Goal: Navigation & Orientation: Find specific page/section

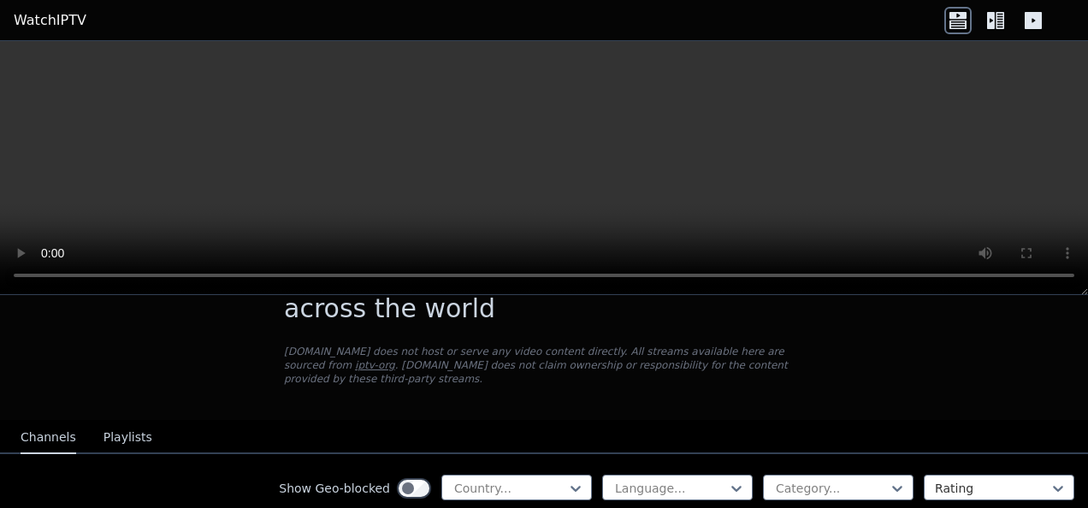
scroll to position [149, 0]
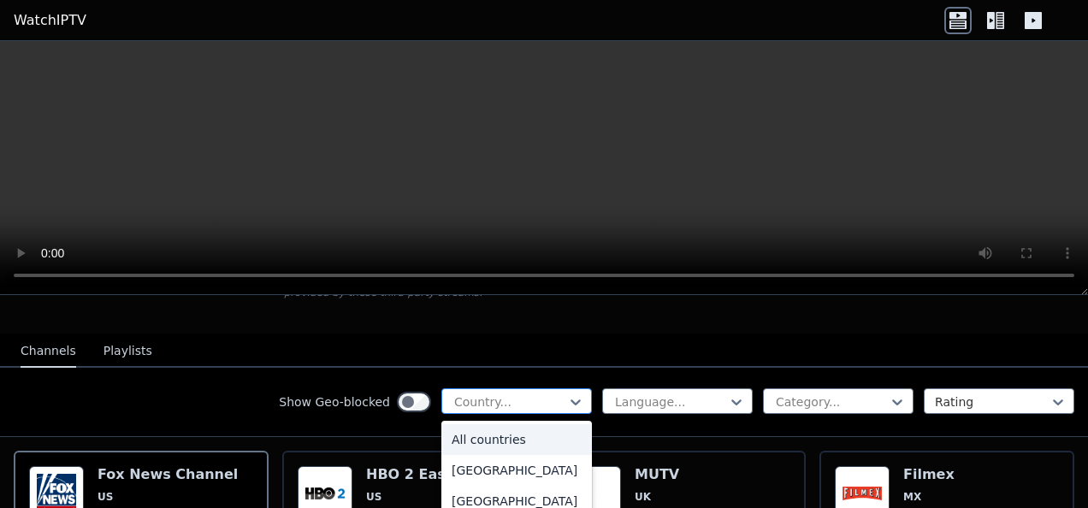
click at [525, 394] on div at bounding box center [510, 402] width 115 height 17
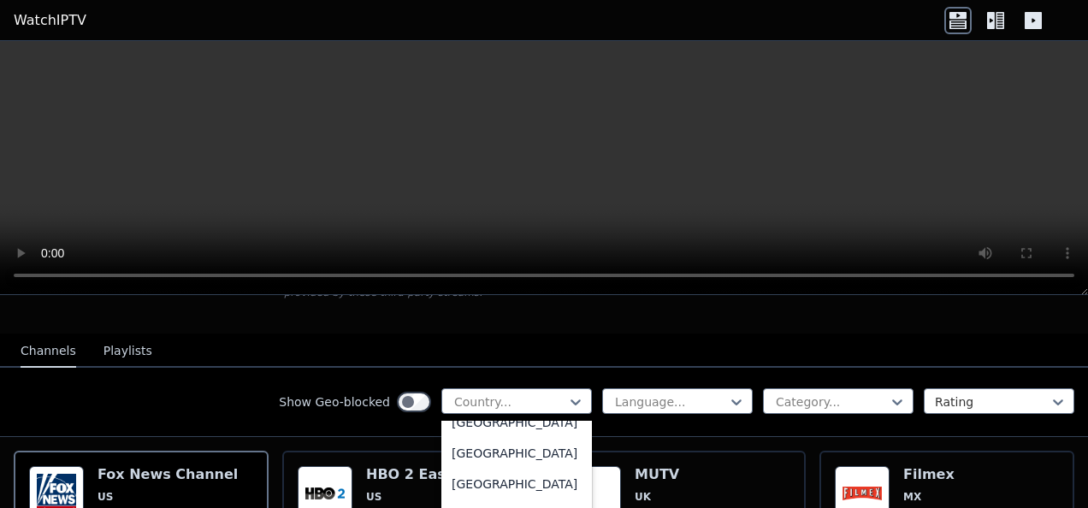
scroll to position [2652, 0]
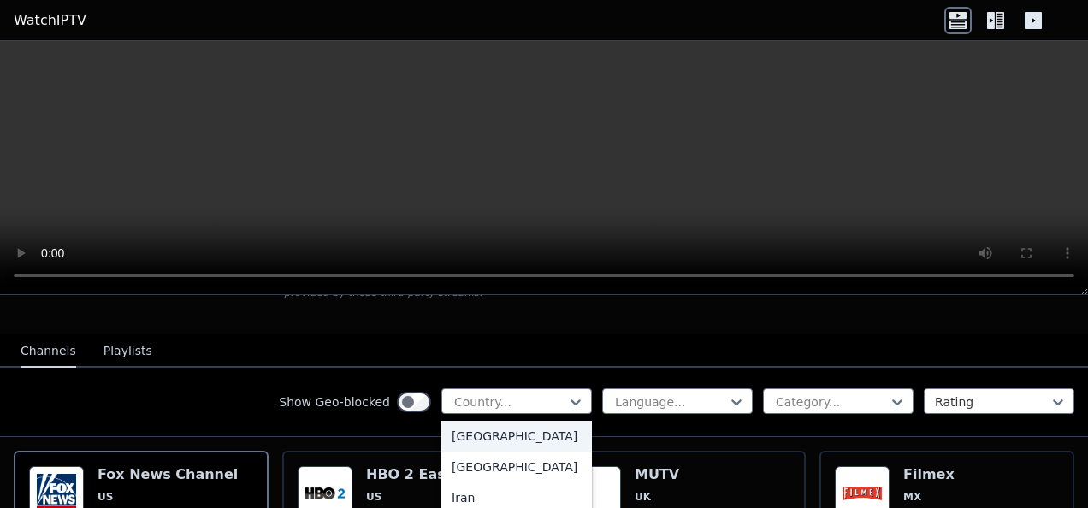
click at [531, 452] on div "India" at bounding box center [516, 436] width 151 height 31
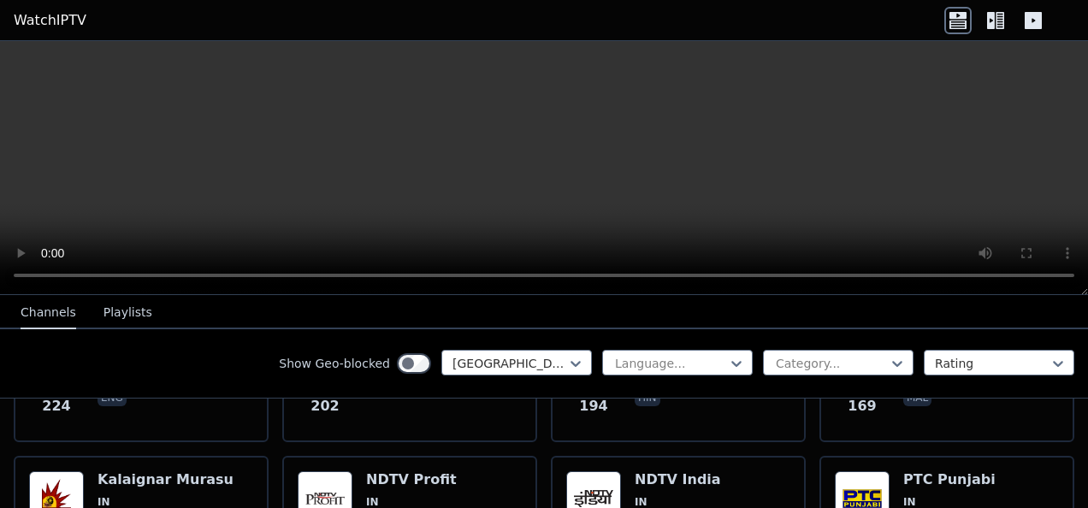
scroll to position [856, 0]
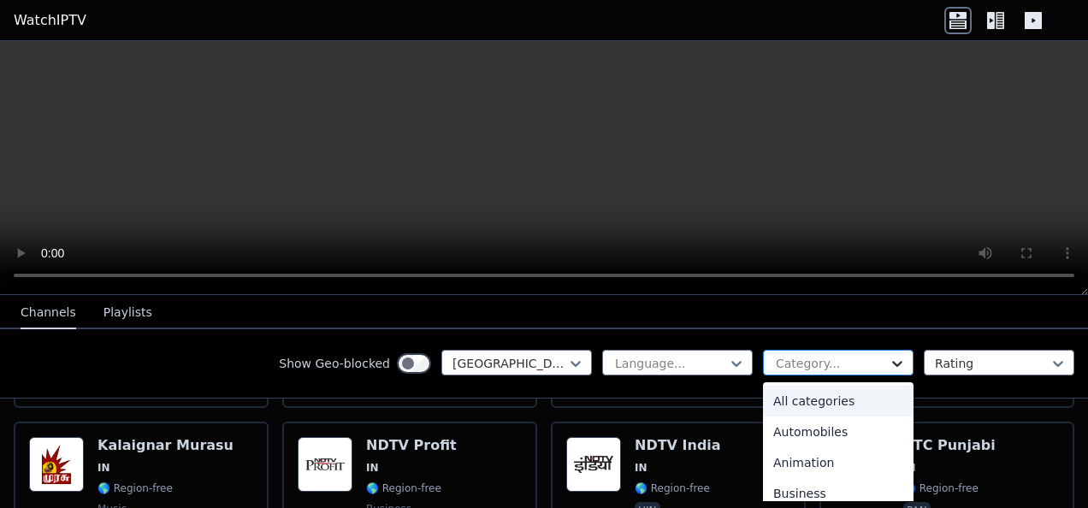
click at [890, 360] on icon at bounding box center [897, 363] width 17 height 17
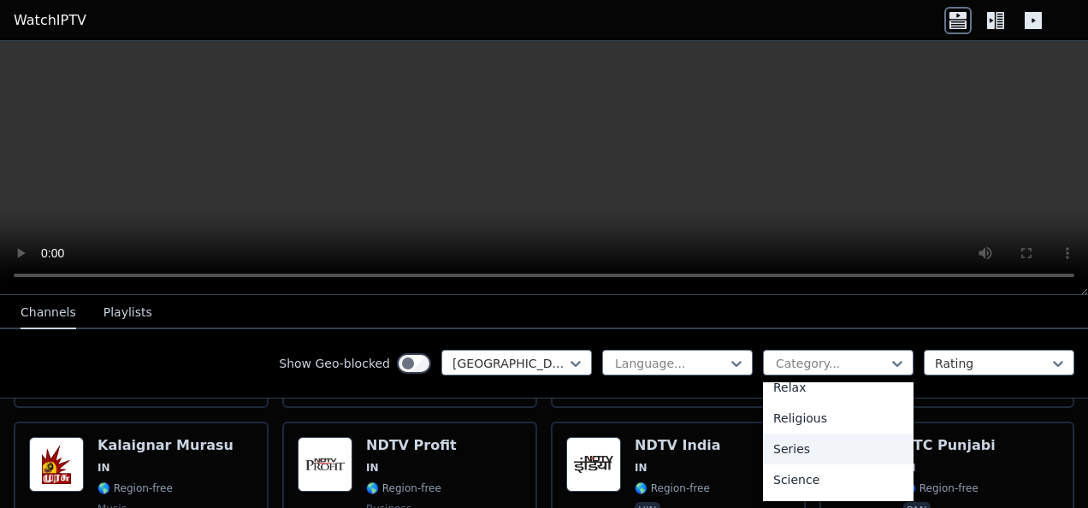
scroll to position [684, 0]
click at [802, 462] on div "Sports" at bounding box center [838, 456] width 151 height 31
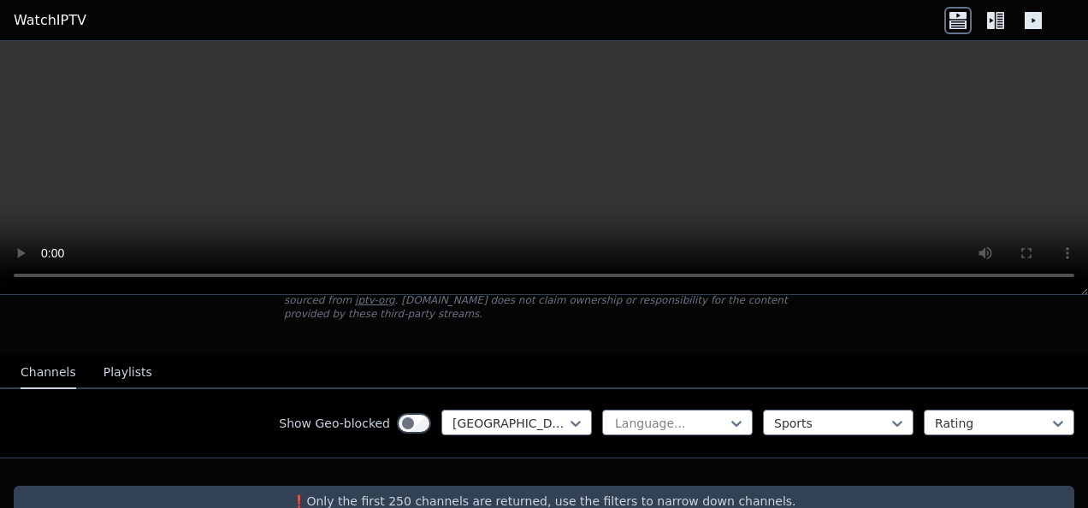
scroll to position [149, 0]
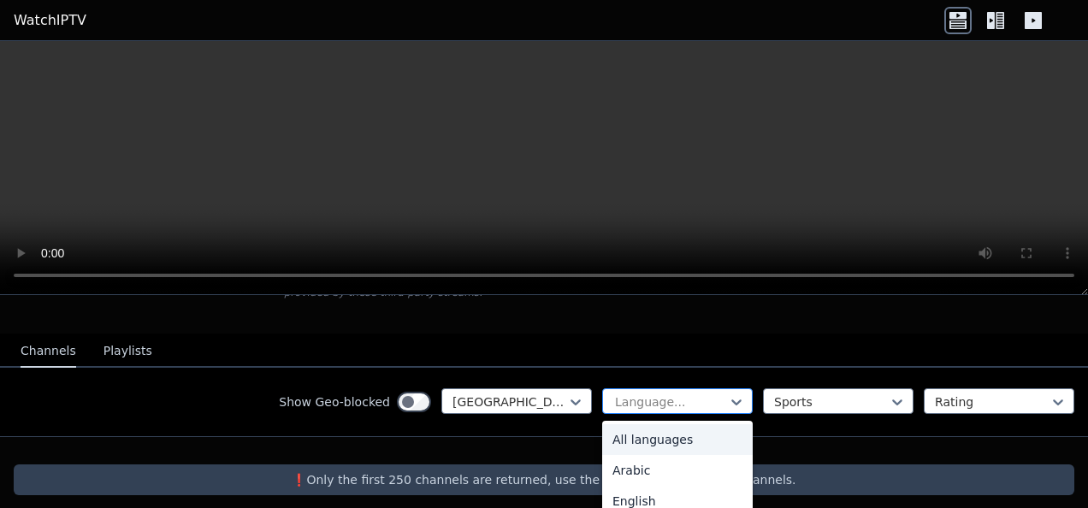
click at [672, 394] on div at bounding box center [670, 402] width 115 height 17
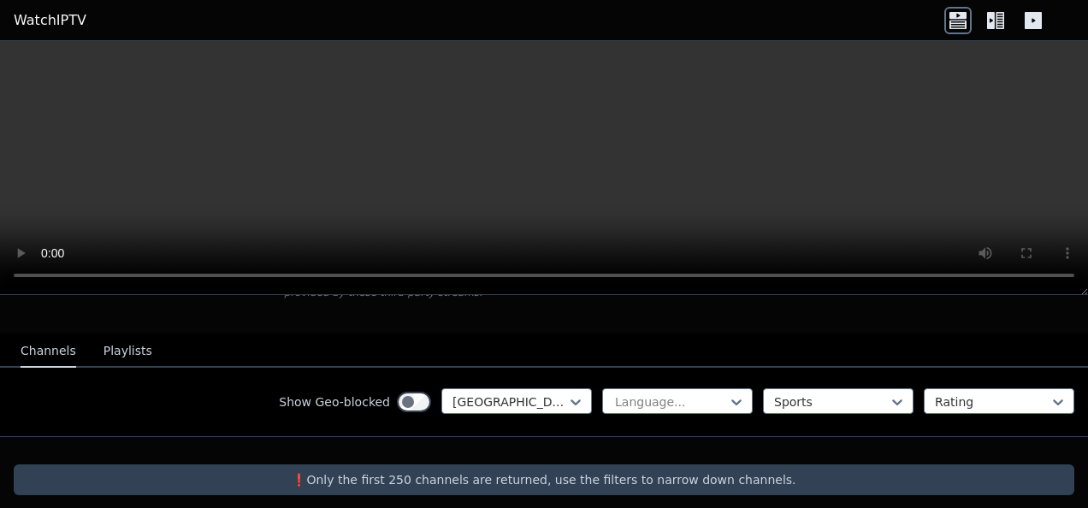
click at [505, 437] on div at bounding box center [544, 450] width 1088 height 27
click at [454, 394] on div at bounding box center [510, 402] width 115 height 17
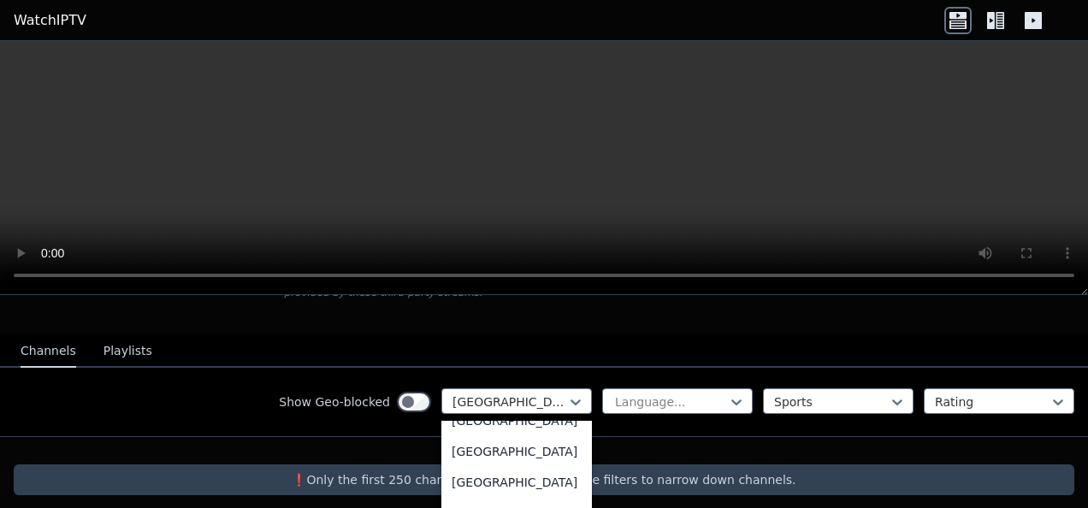
scroll to position [6009, 0]
click at [513, 438] on div "United Arab Emirates" at bounding box center [516, 422] width 151 height 31
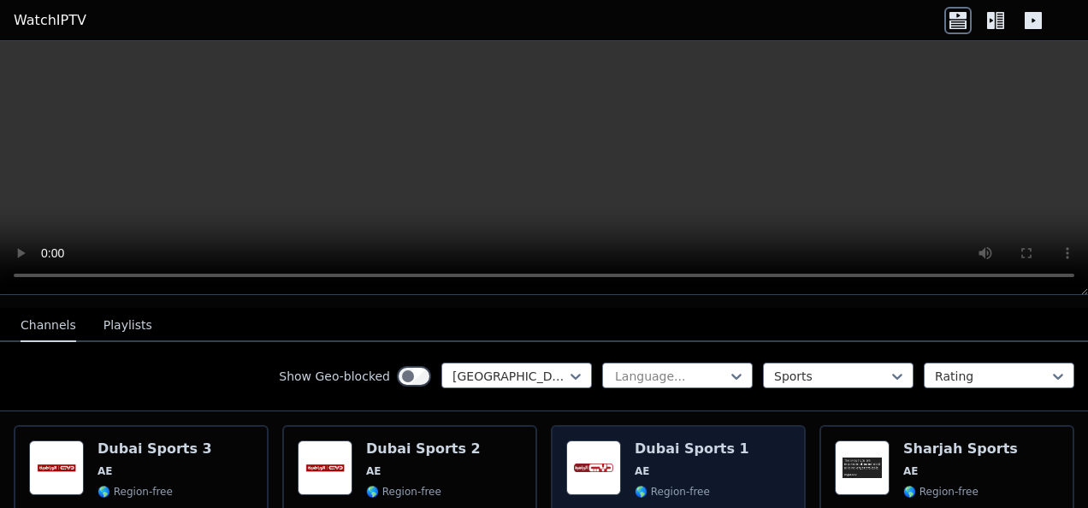
scroll to position [149, 0]
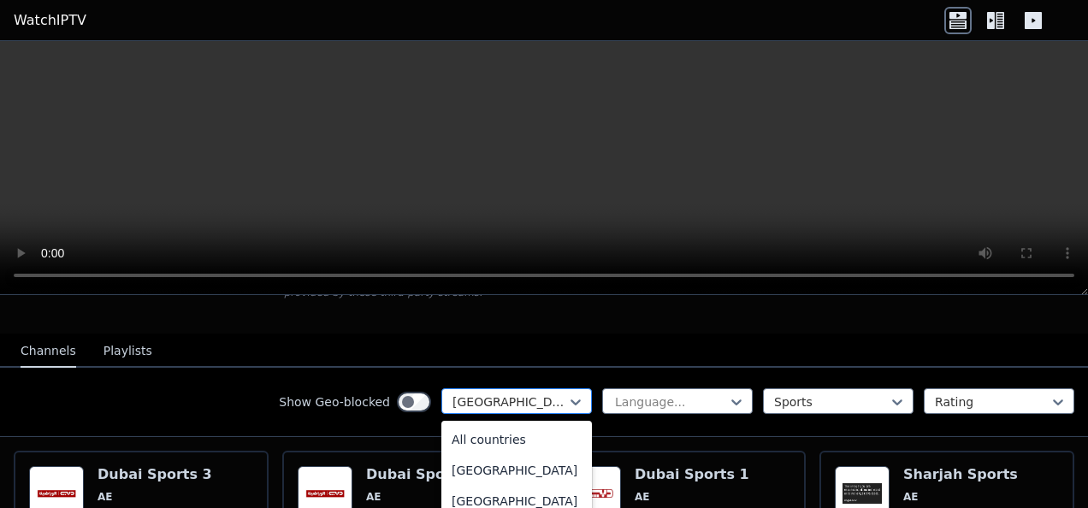
click at [534, 394] on div at bounding box center [510, 402] width 115 height 17
type input "***"
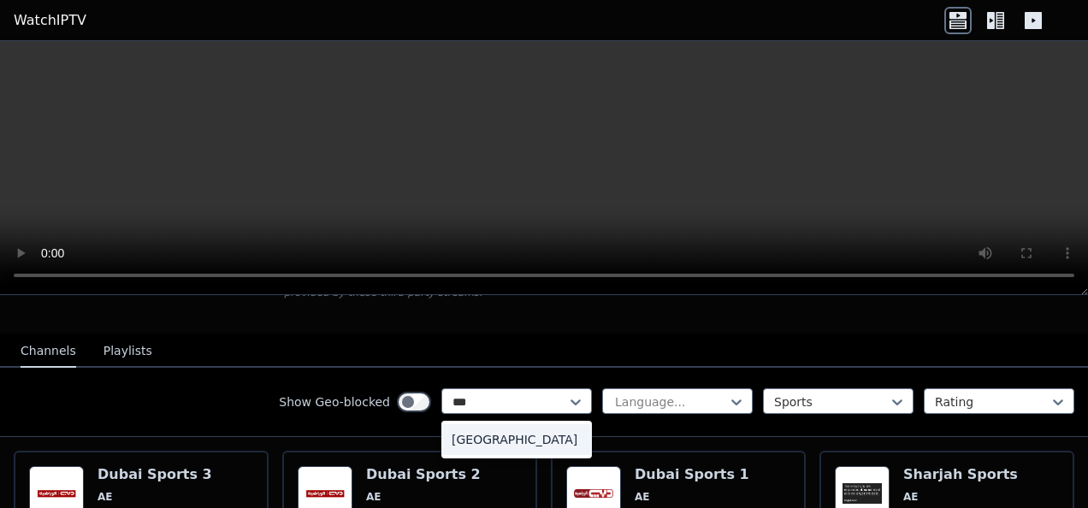
click at [479, 431] on div "Pakistan" at bounding box center [516, 439] width 151 height 31
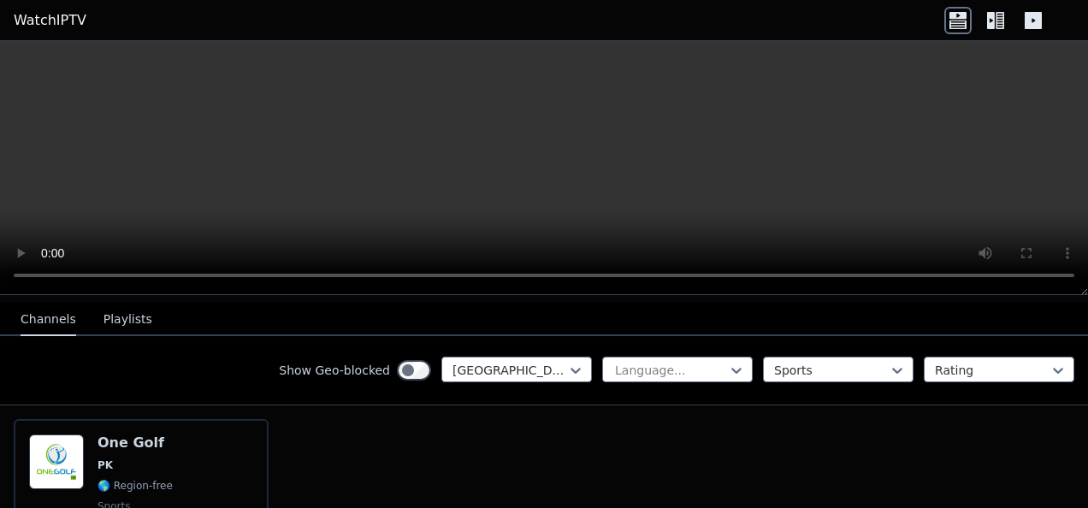
scroll to position [149, 0]
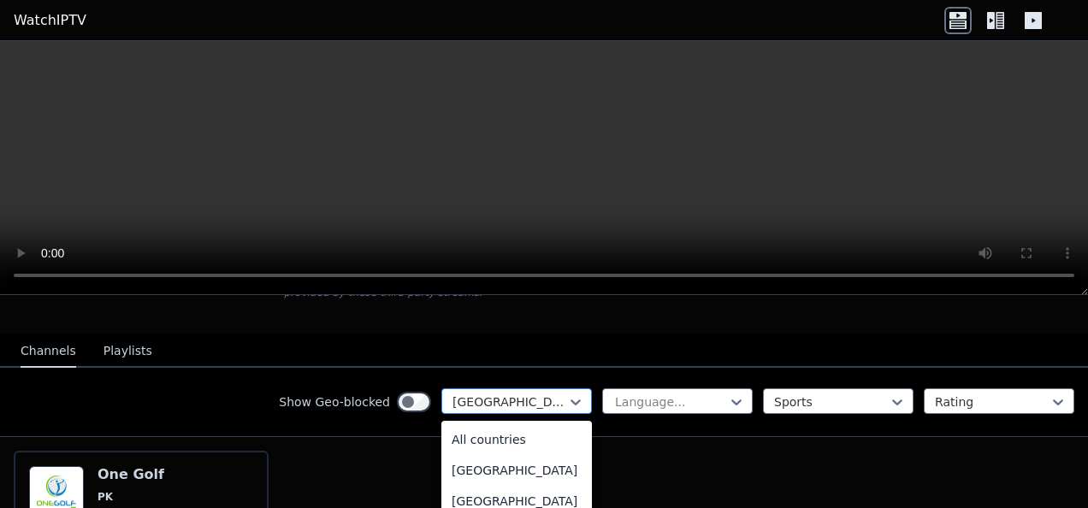
click at [506, 388] on div "Pakistan" at bounding box center [516, 401] width 151 height 26
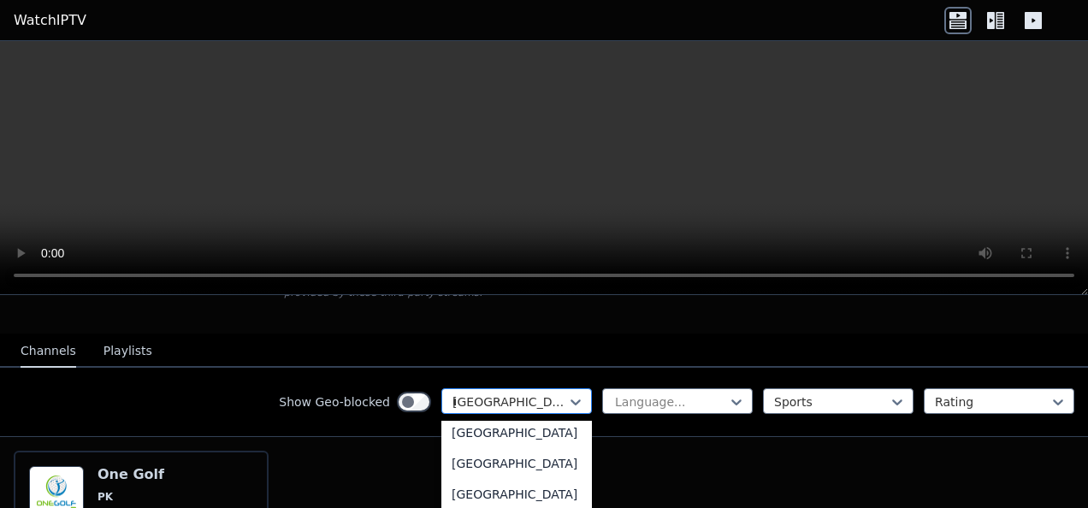
scroll to position [1177, 0]
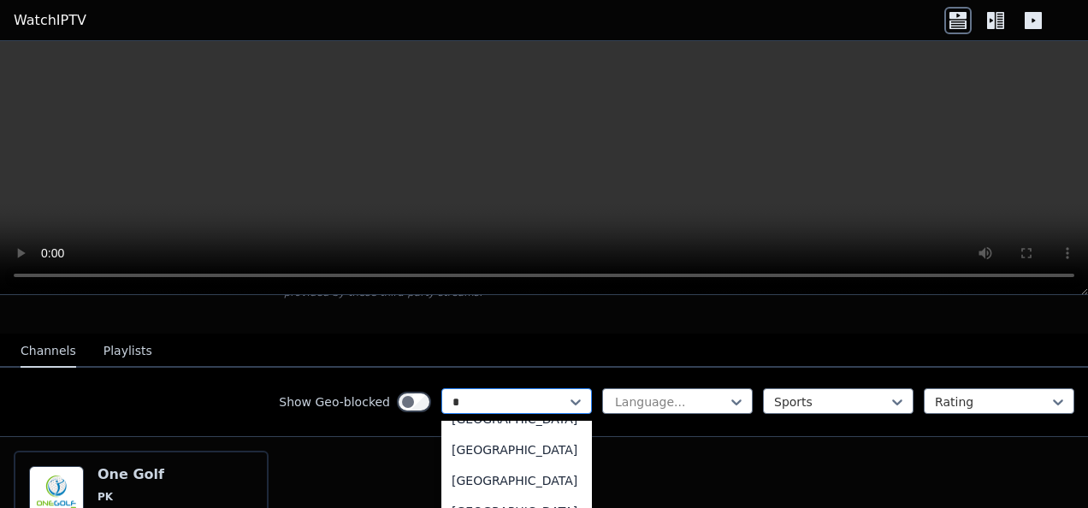
type input "**"
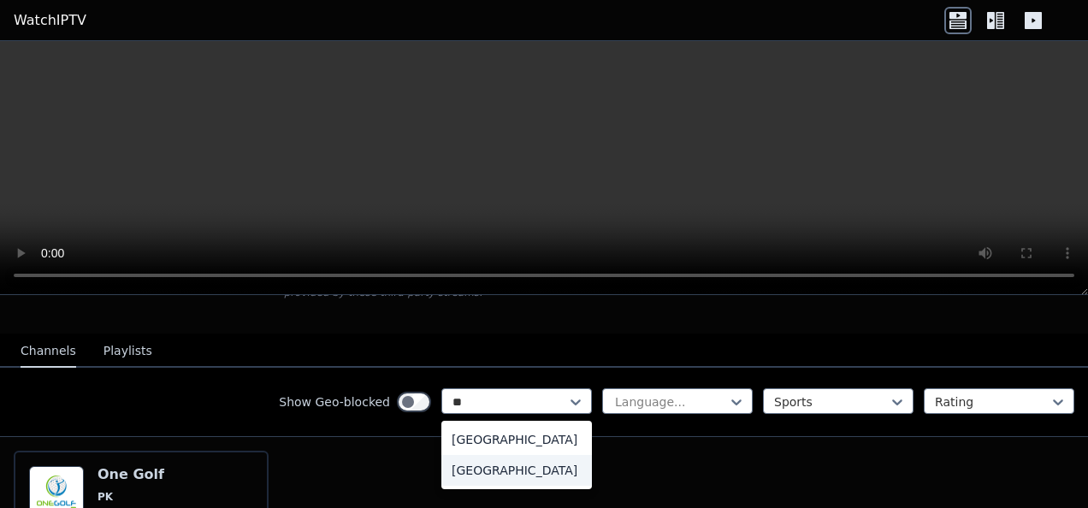
click at [518, 459] on div "United Kingdom" at bounding box center [516, 470] width 151 height 31
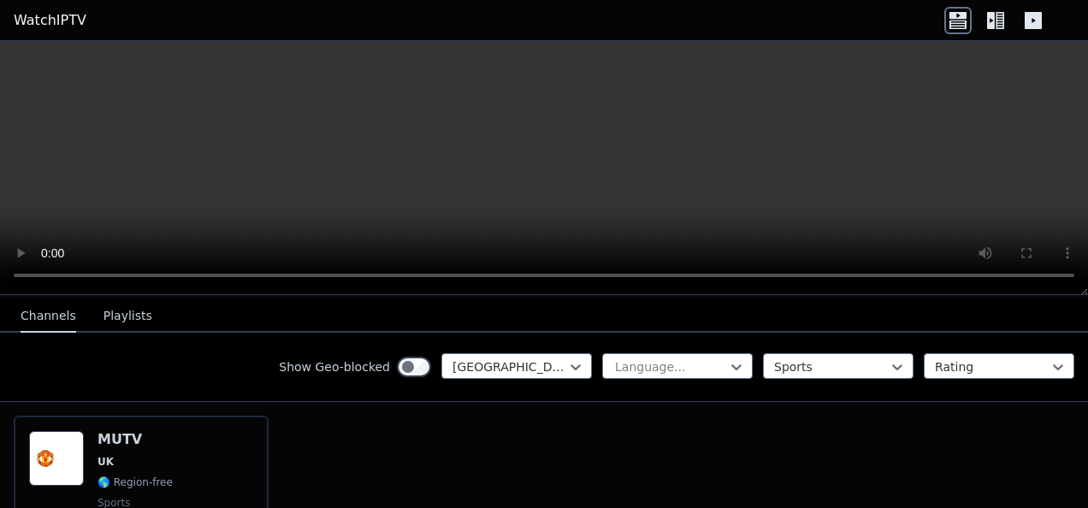
scroll to position [149, 0]
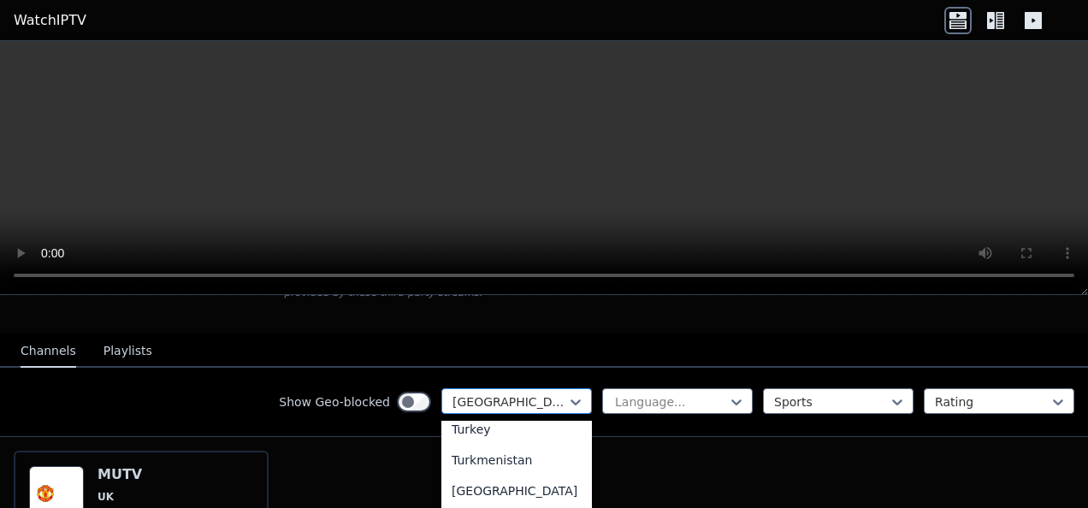
click at [530, 398] on div "United Kingdom" at bounding box center [516, 401] width 151 height 26
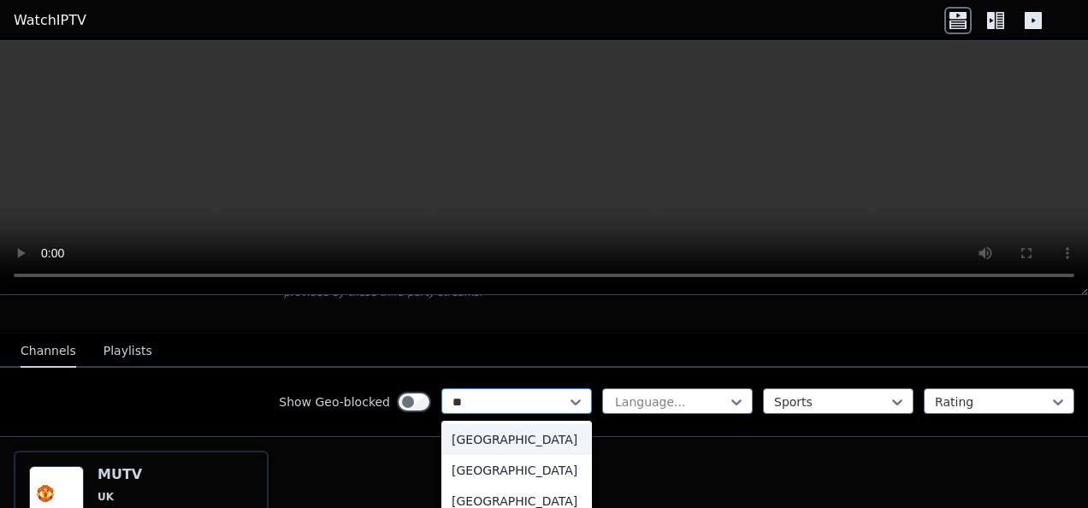
scroll to position [0, 0]
type input "***"
click at [534, 433] on div "Australia" at bounding box center [516, 439] width 151 height 31
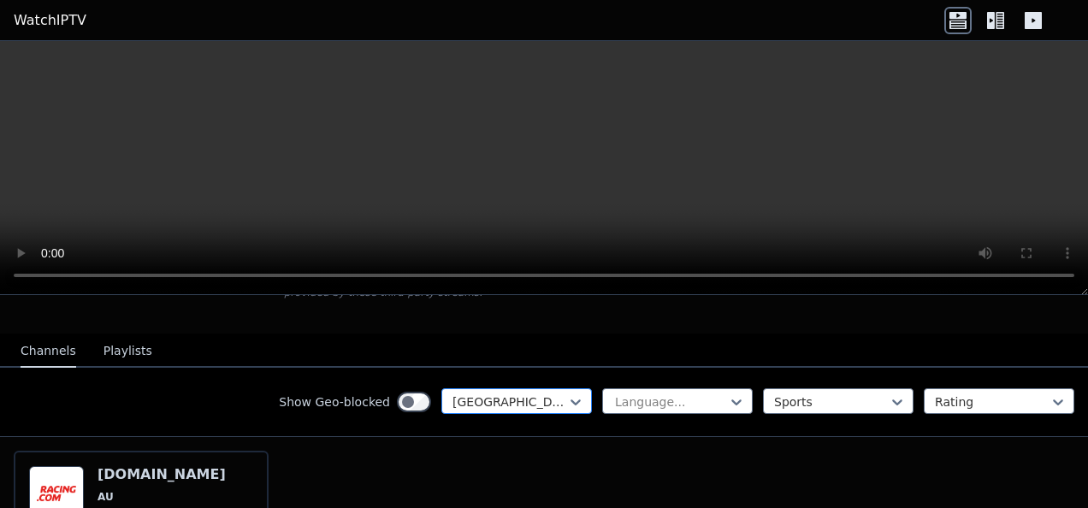
click at [518, 394] on div at bounding box center [510, 402] width 115 height 17
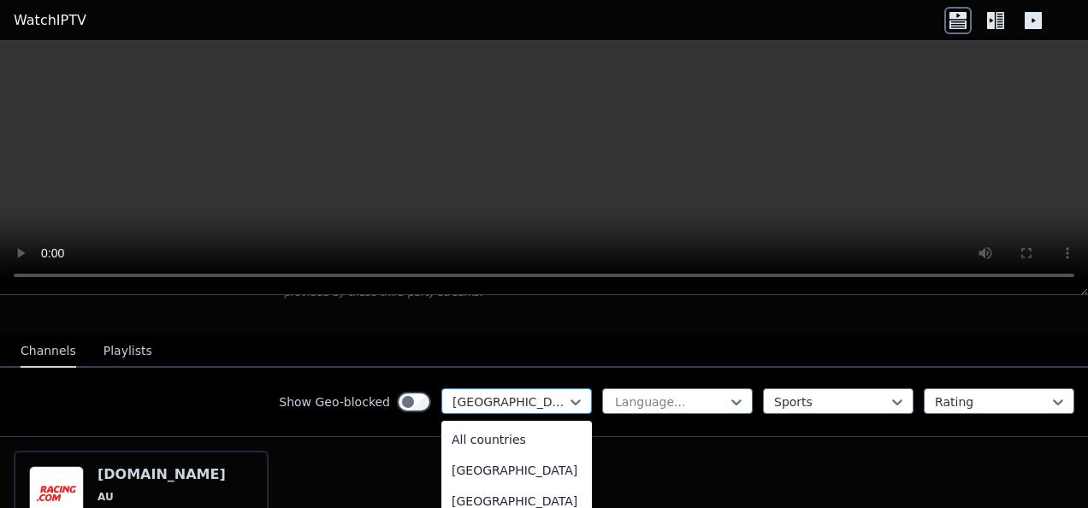
scroll to position [65, 0]
type input "***"
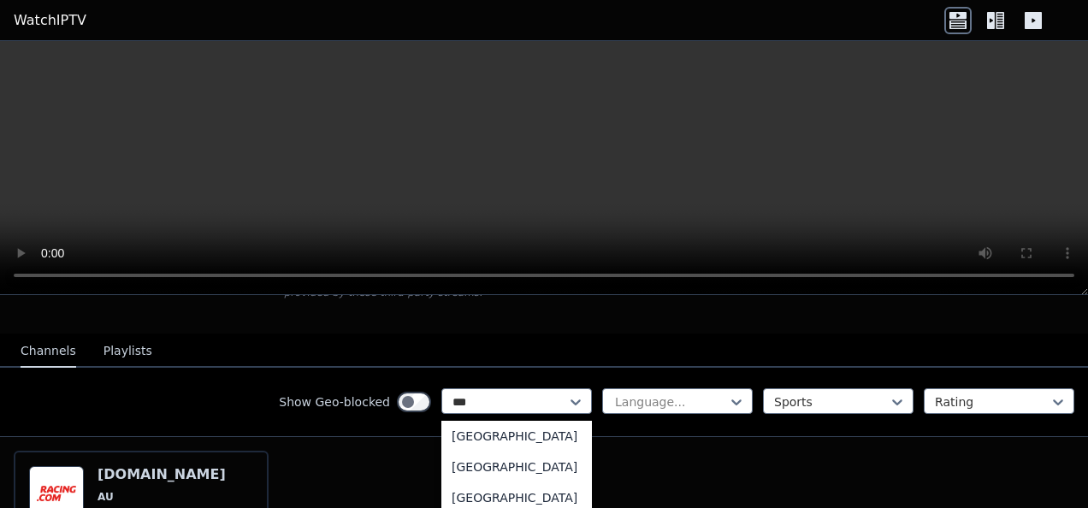
scroll to position [0, 0]
click at [512, 424] on div "New Zealand" at bounding box center [516, 439] width 151 height 31
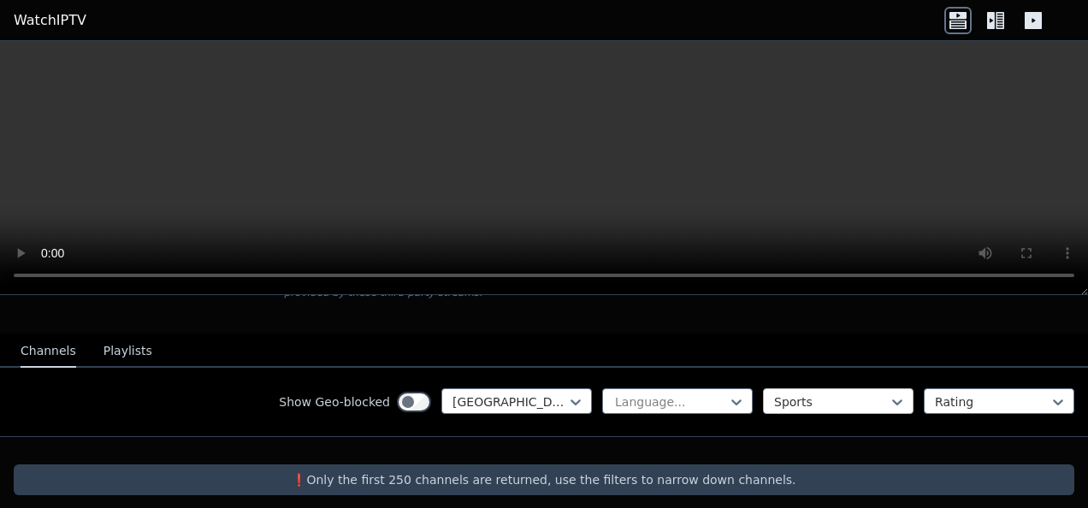
click at [820, 394] on div at bounding box center [831, 402] width 115 height 17
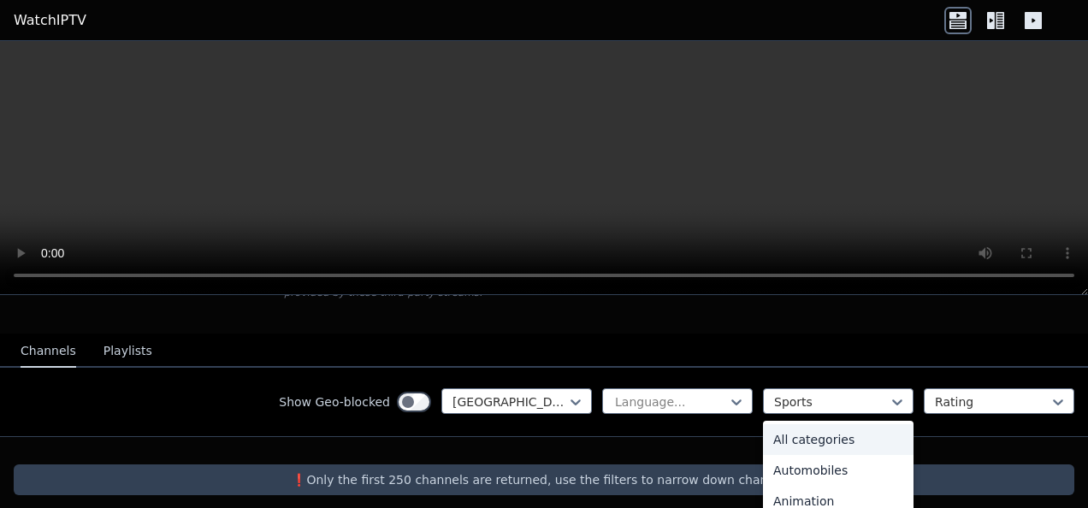
click at [831, 424] on div "All categories" at bounding box center [838, 439] width 151 height 31
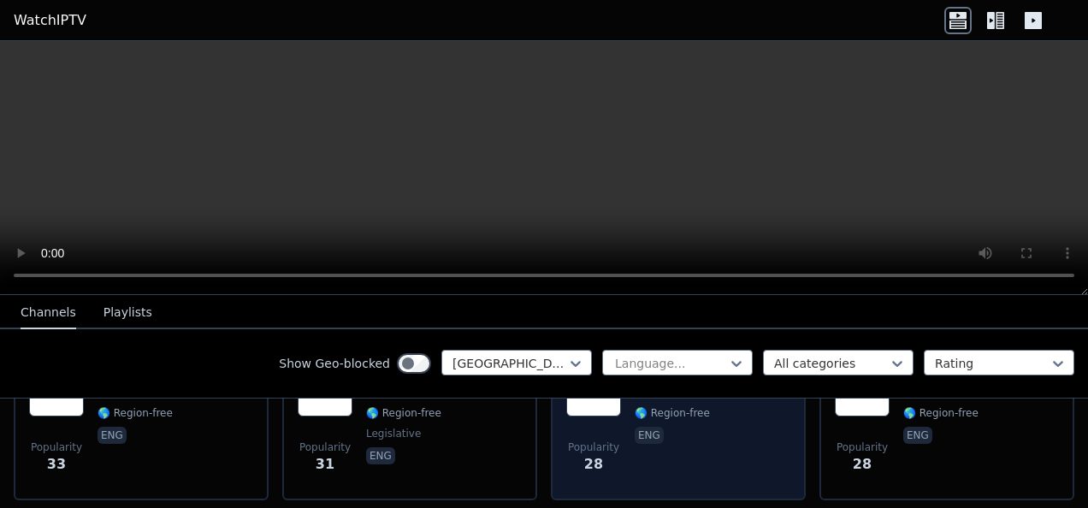
scroll to position [471, 0]
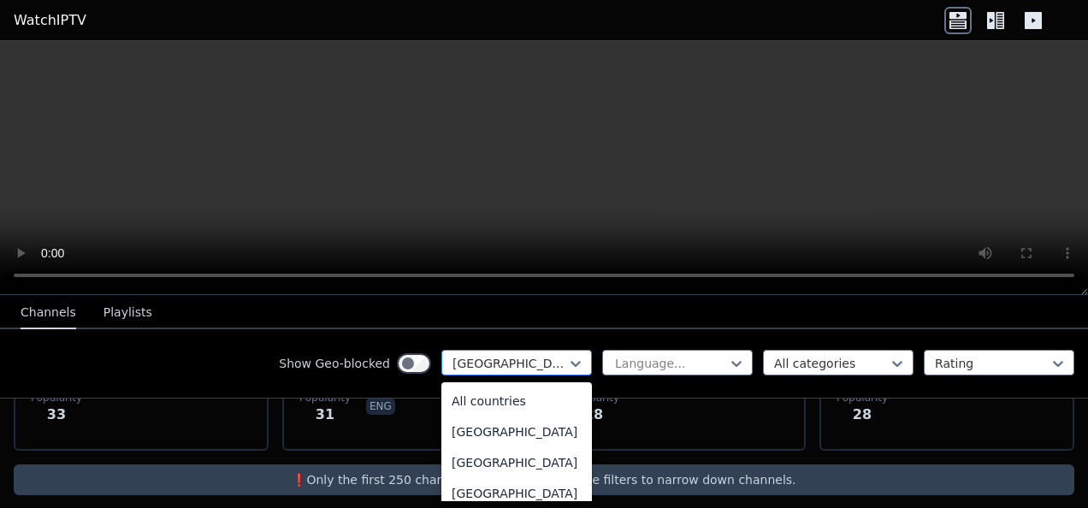
click at [521, 361] on div at bounding box center [510, 363] width 115 height 17
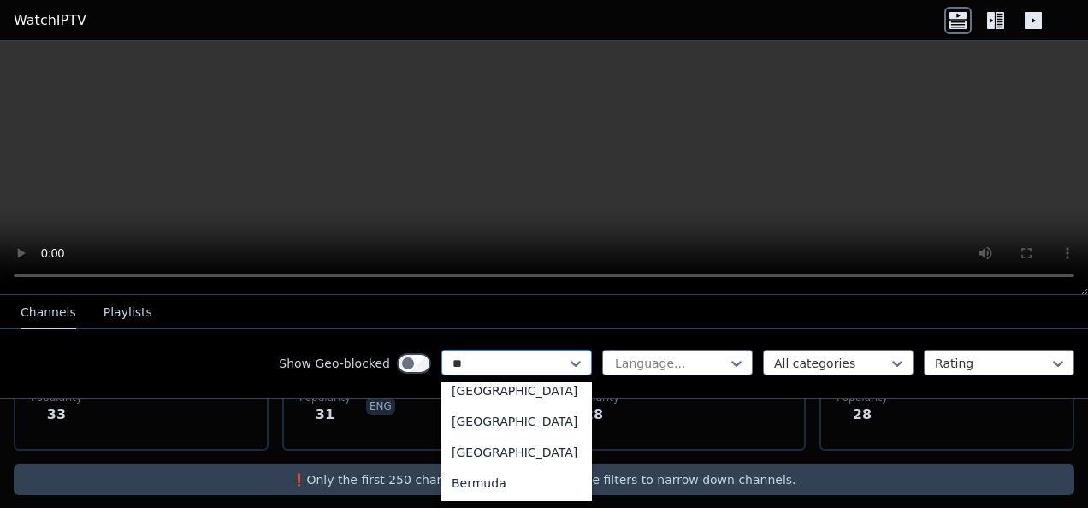
type input "***"
click at [511, 450] on div "United Kingdom" at bounding box center [516, 452] width 151 height 31
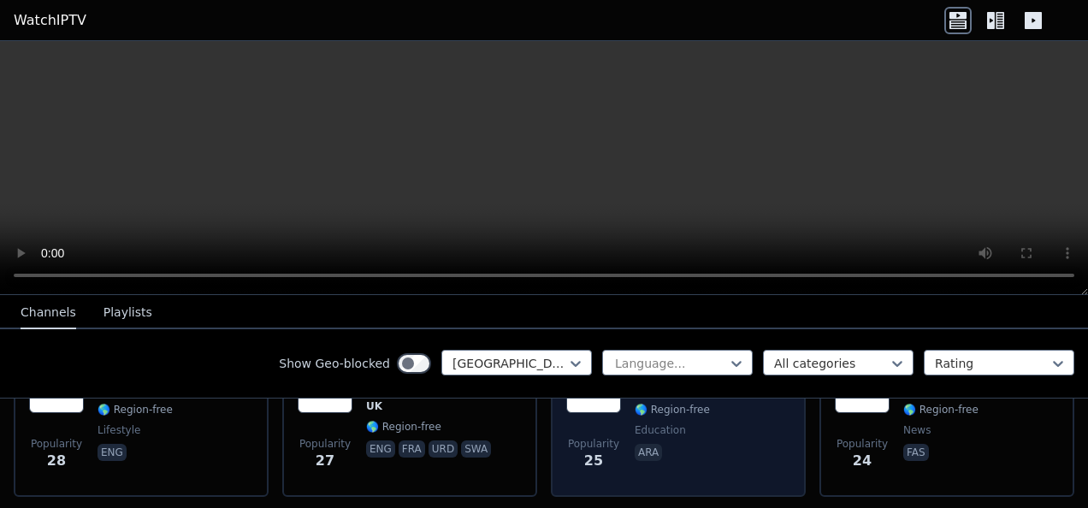
scroll to position [2652, 0]
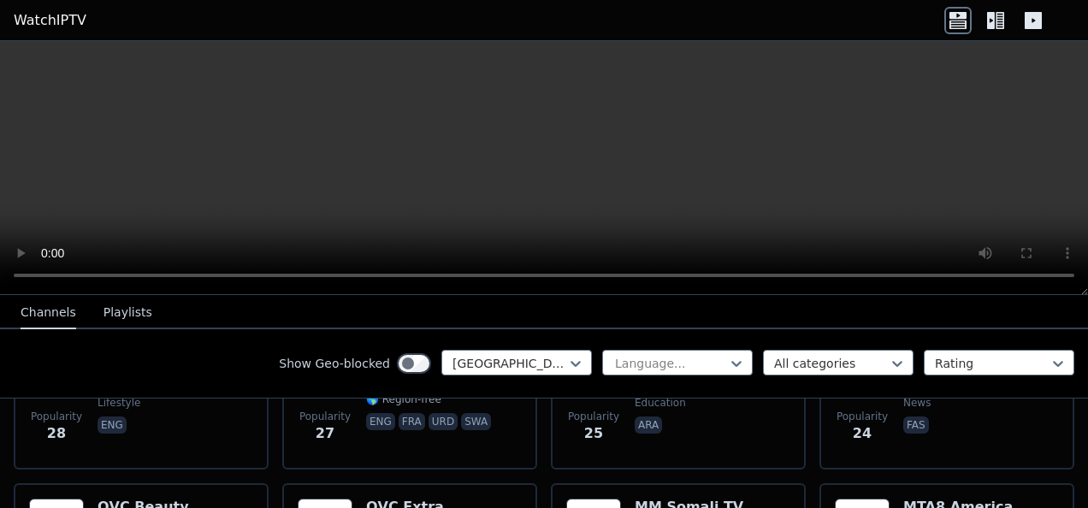
click at [1004, 17] on icon at bounding box center [1000, 20] width 9 height 17
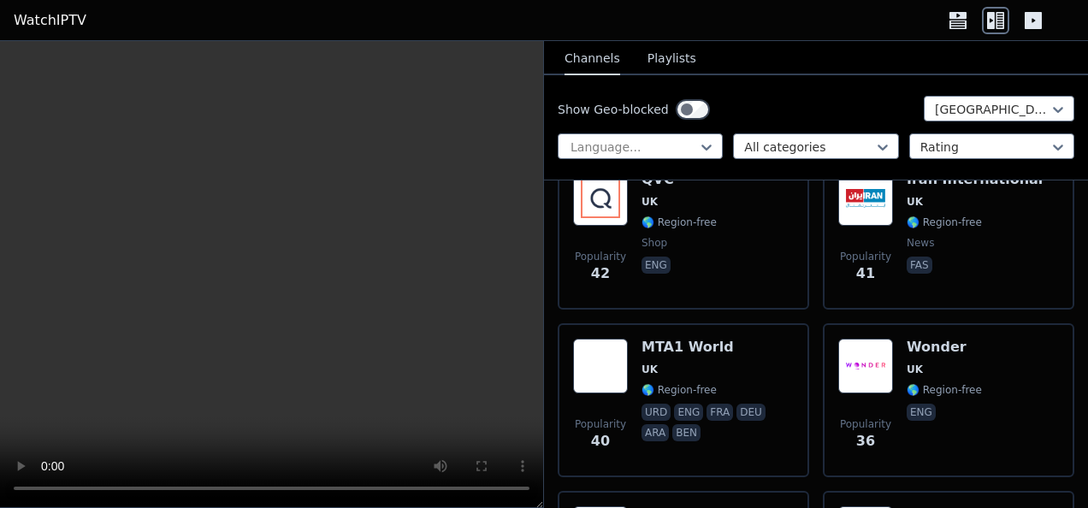
scroll to position [4107, 0]
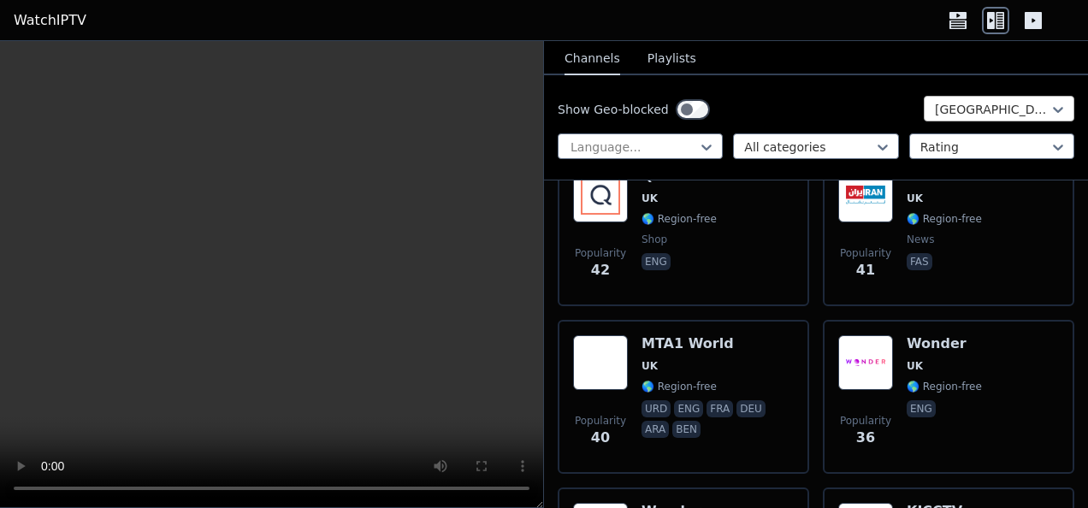
click at [980, 108] on div at bounding box center [992, 109] width 115 height 17
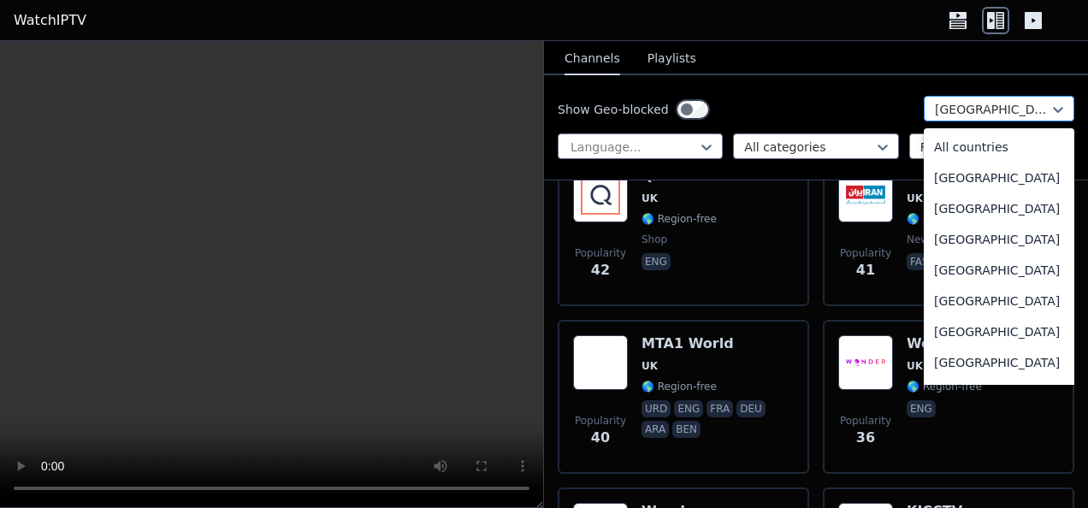
scroll to position [5879, 0]
click at [1002, 109] on div at bounding box center [992, 109] width 115 height 17
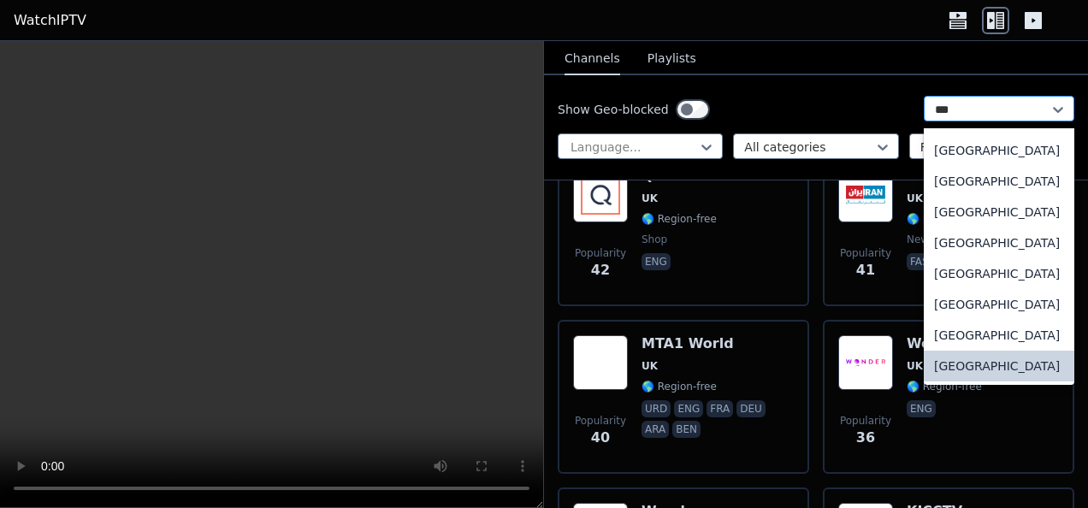
scroll to position [0, 0]
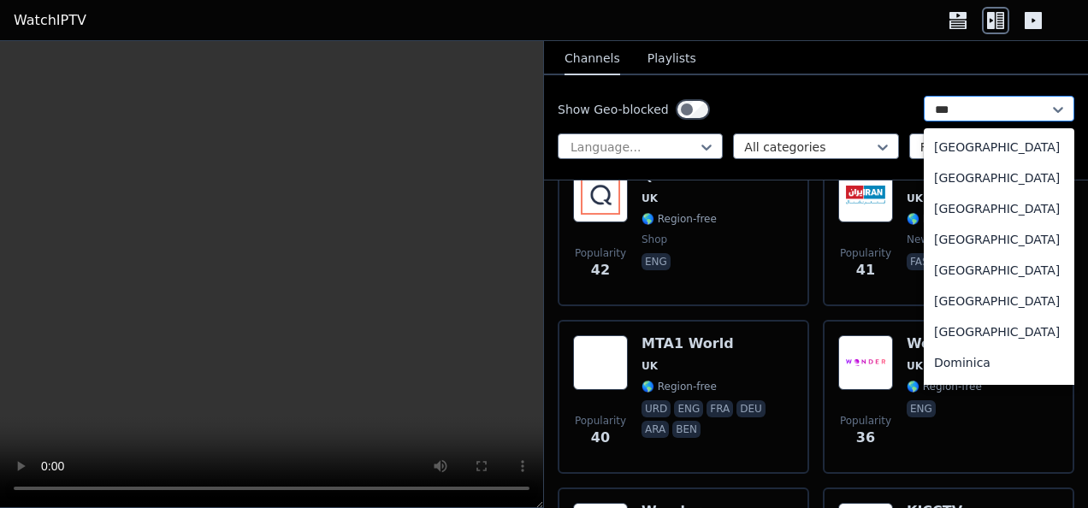
type input "****"
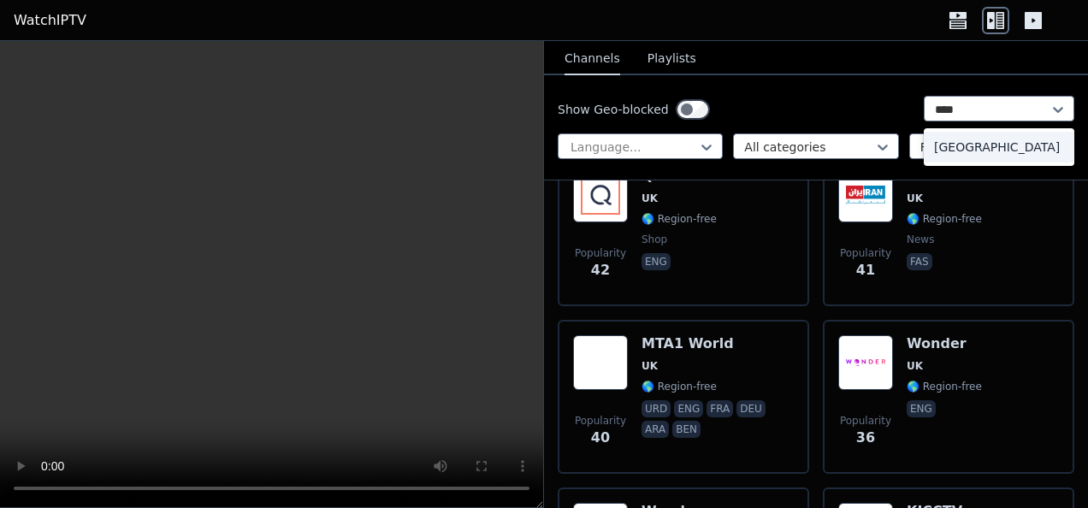
click at [1023, 141] on div "India" at bounding box center [999, 147] width 151 height 31
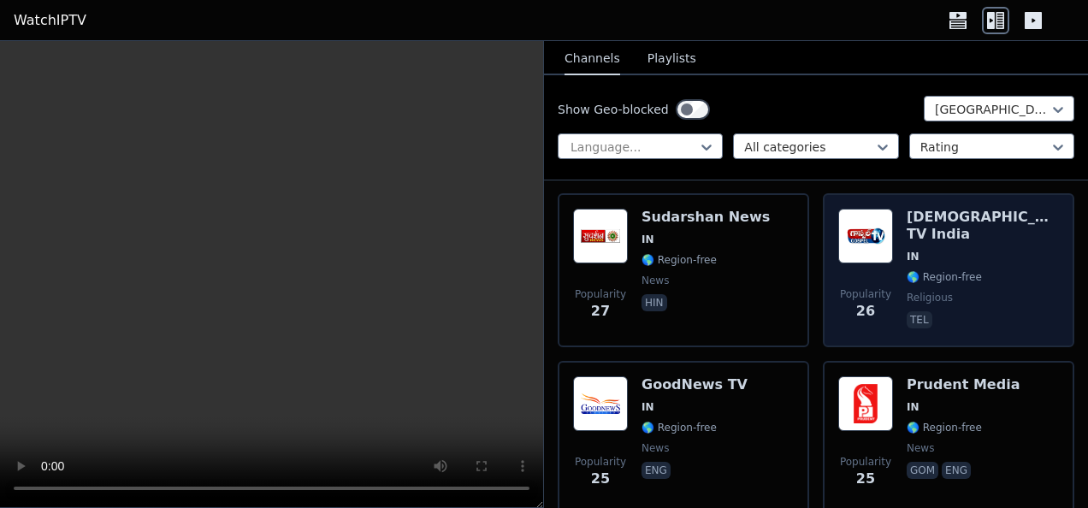
scroll to position [8384, 0]
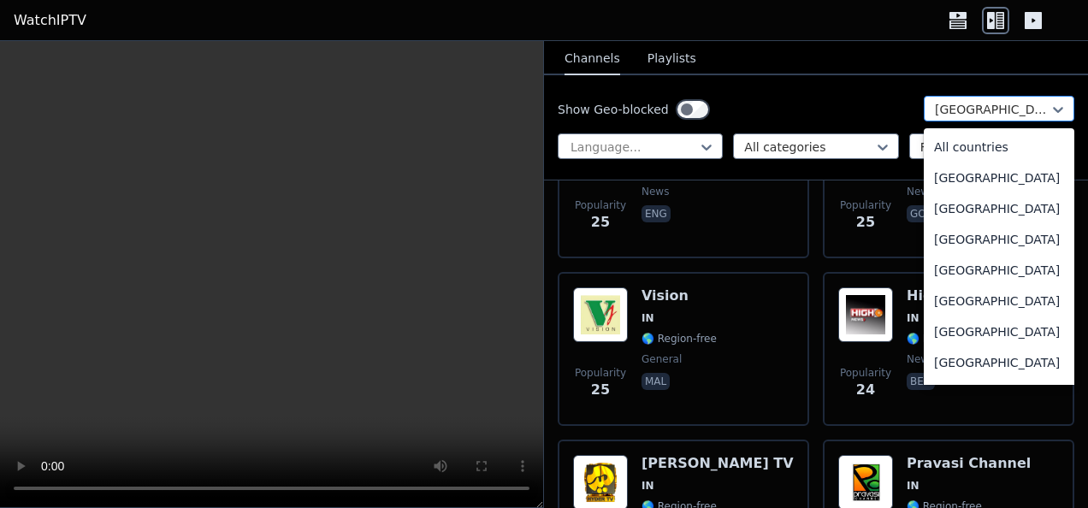
click at [972, 104] on div at bounding box center [992, 109] width 115 height 17
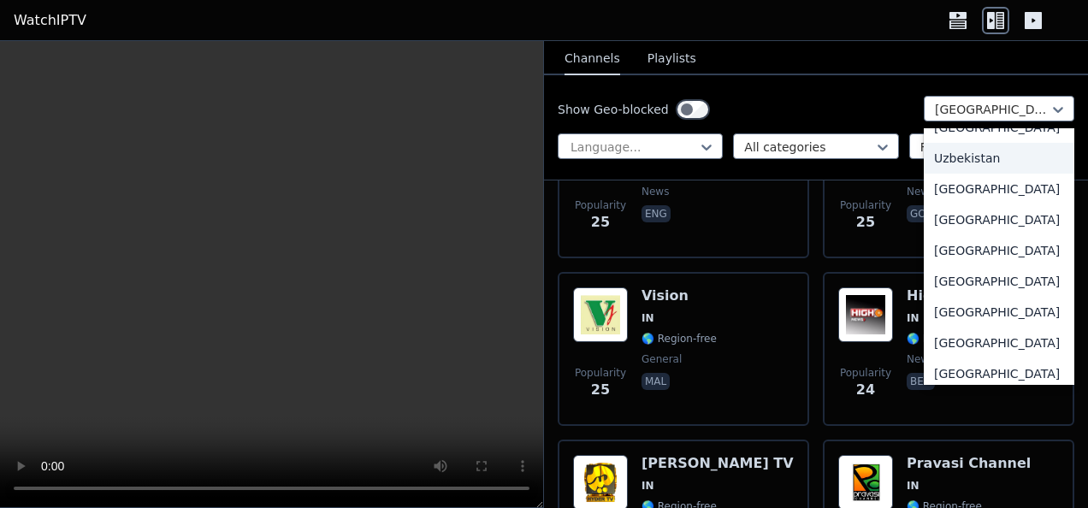
scroll to position [6009, 0]
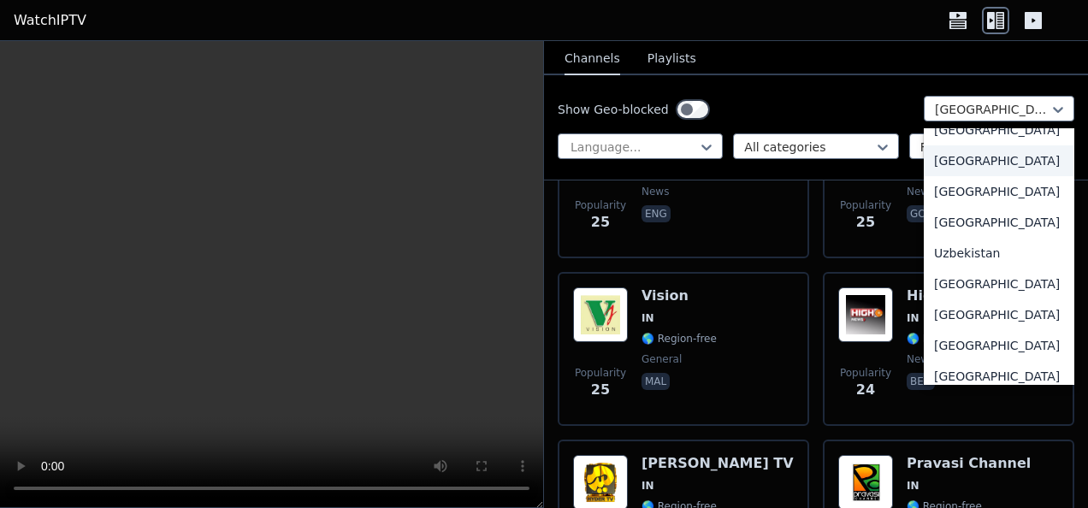
click at [1003, 176] on div "United Kingdom" at bounding box center [999, 160] width 151 height 31
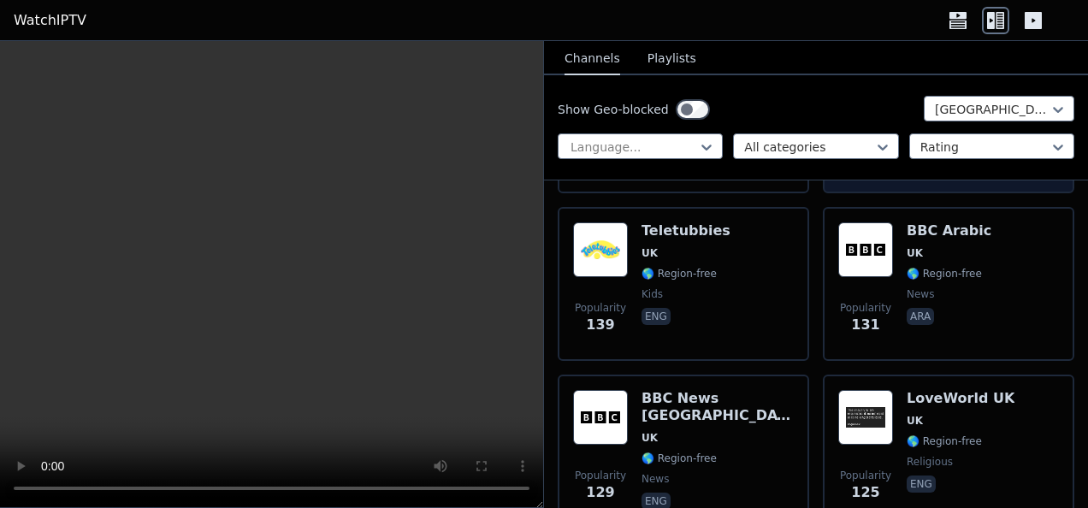
scroll to position [1968, 0]
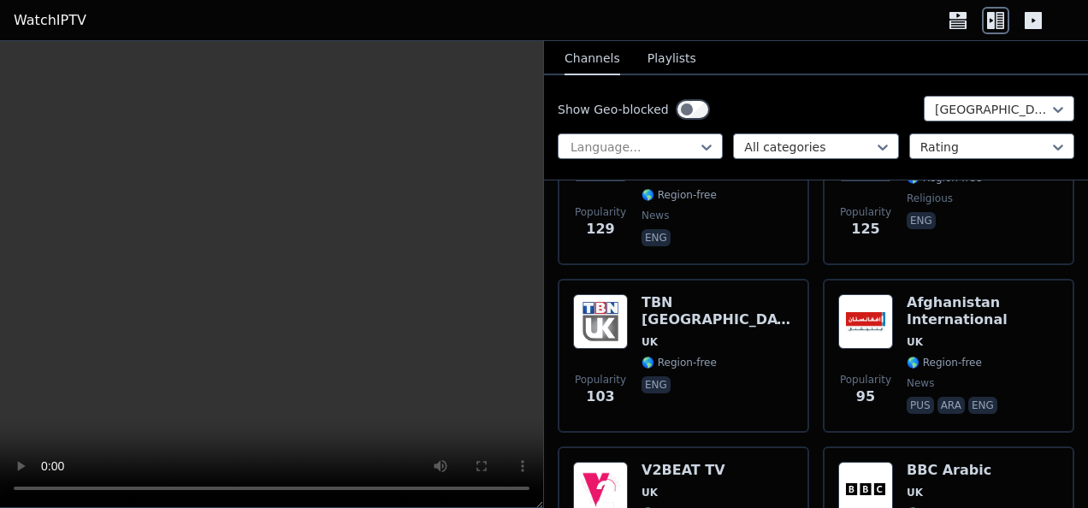
click at [668, 62] on button "Playlists" at bounding box center [672, 59] width 49 height 33
